Goal: Navigation & Orientation: Locate item on page

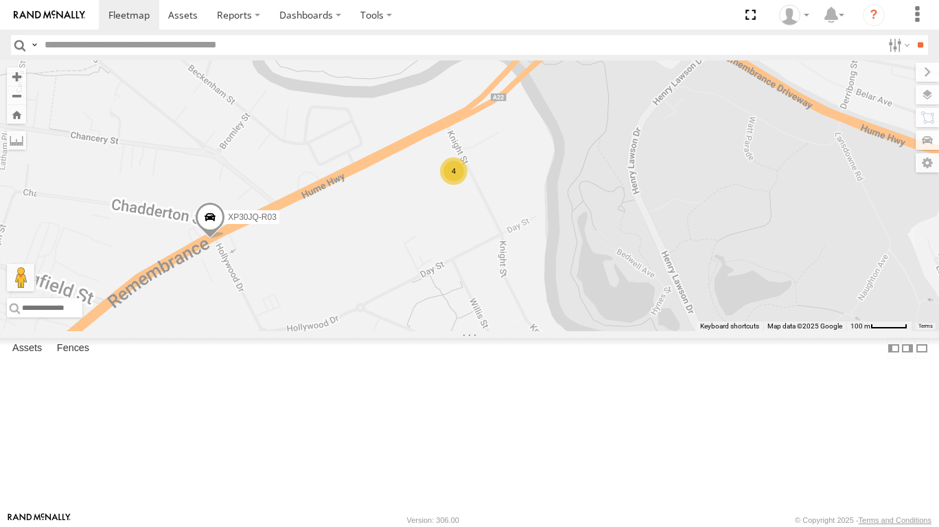
click at [923, 93] on label at bounding box center [927, 94] width 23 height 19
click at [0, 0] on span "Basemaps" at bounding box center [0, 0] width 0 height 0
click at [0, 0] on span "Satellite + Roadmap" at bounding box center [0, 0] width 0 height 0
click at [0, 0] on span "Overlays" at bounding box center [0, 0] width 0 height 0
click at [0, 0] on span "Traffic" at bounding box center [0, 0] width 0 height 0
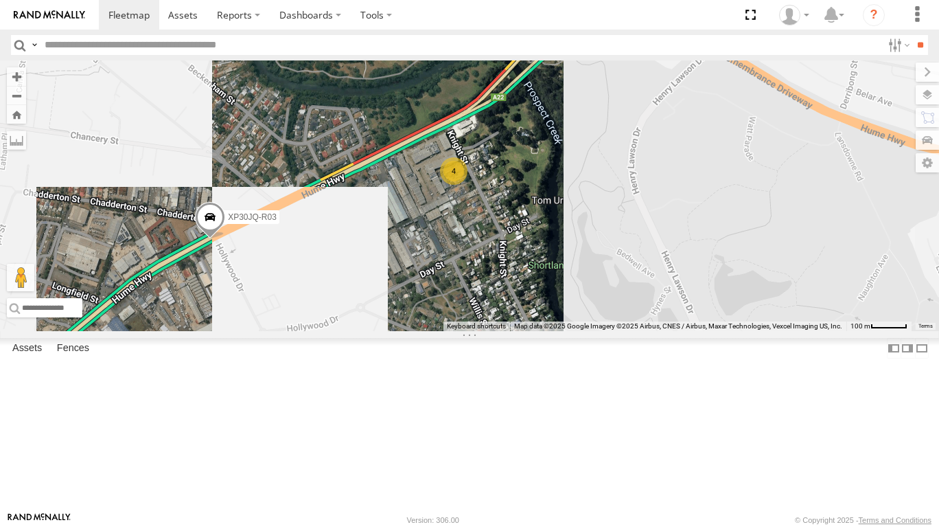
click at [916, 80] on label at bounding box center [927, 71] width 23 height 19
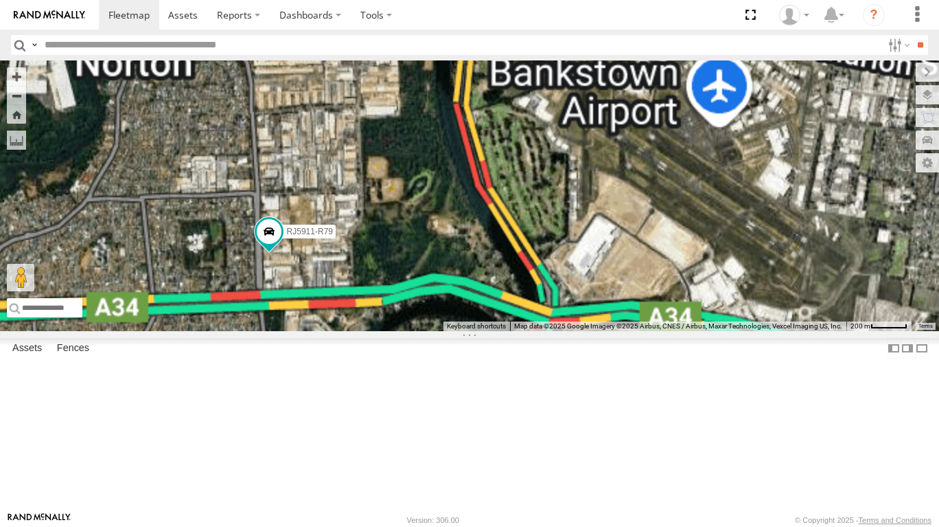
click at [273, 244] on span at bounding box center [269, 231] width 25 height 25
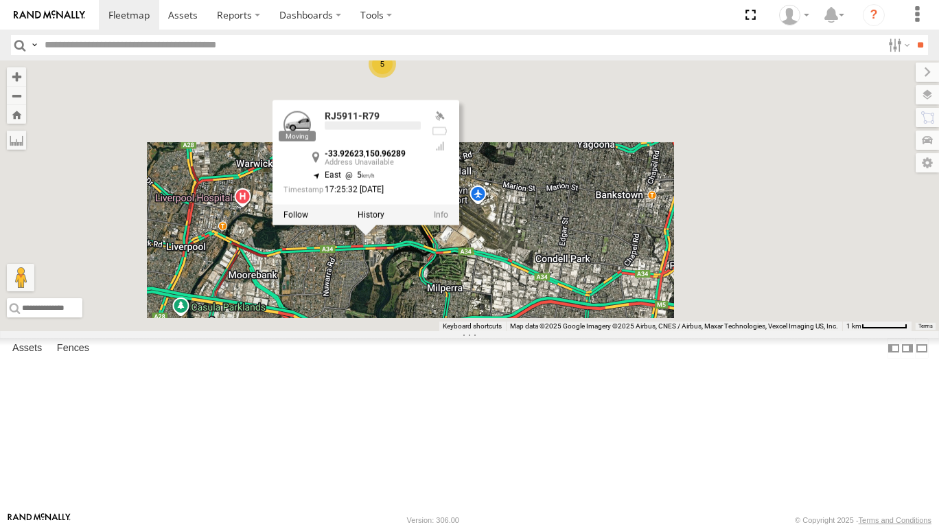
click at [484, 331] on div "XSNDHU-R04 RJ5911-R79 XP81FE-R59 RJ5911-R79 -33.92623 , 150.96289 East 5 17:25:…" at bounding box center [469, 195] width 939 height 270
